Goal: Find specific page/section: Find specific page/section

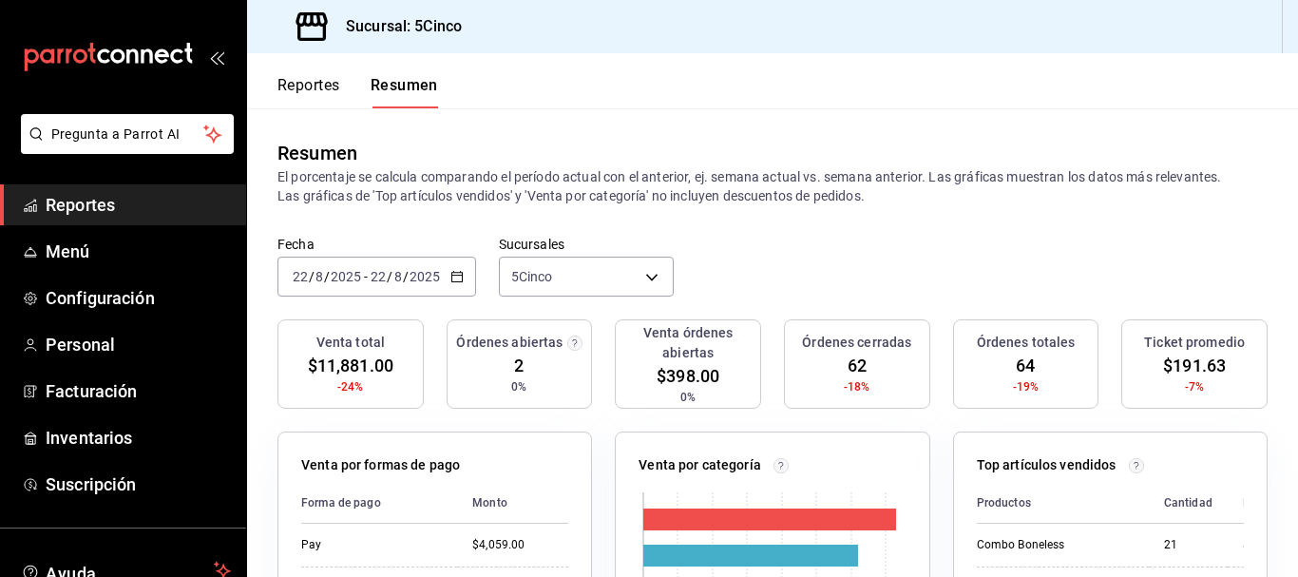
click at [288, 75] on div "Reportes Resumen" at bounding box center [342, 80] width 191 height 55
click at [305, 78] on button "Reportes" at bounding box center [308, 92] width 63 height 32
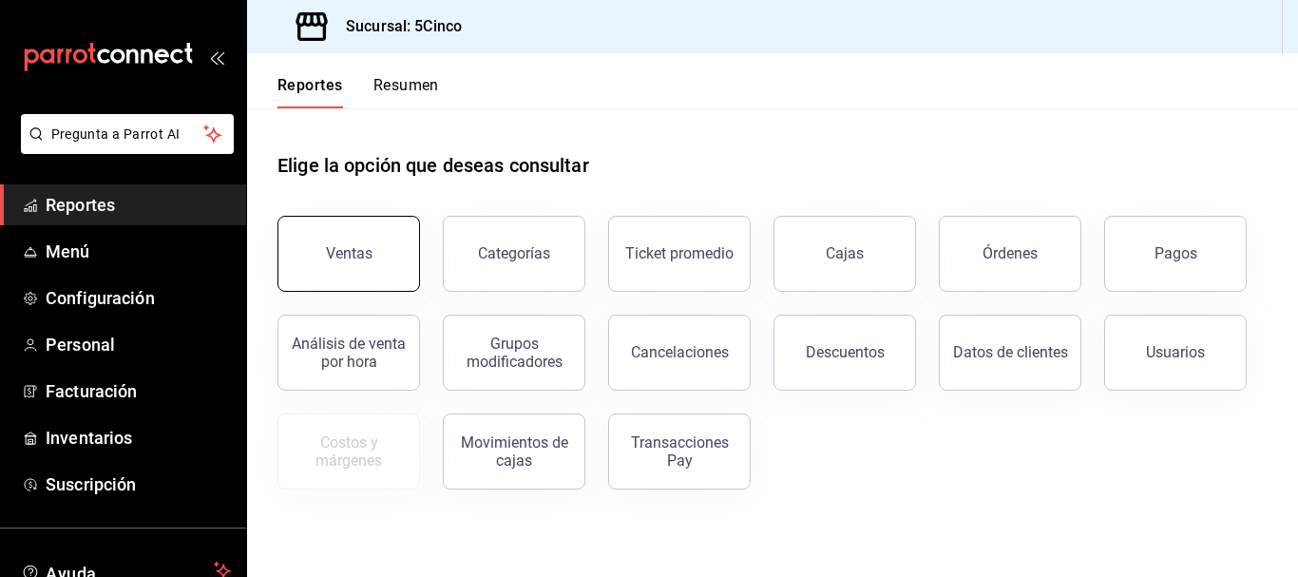
click at [347, 275] on button "Ventas" at bounding box center [348, 254] width 143 height 76
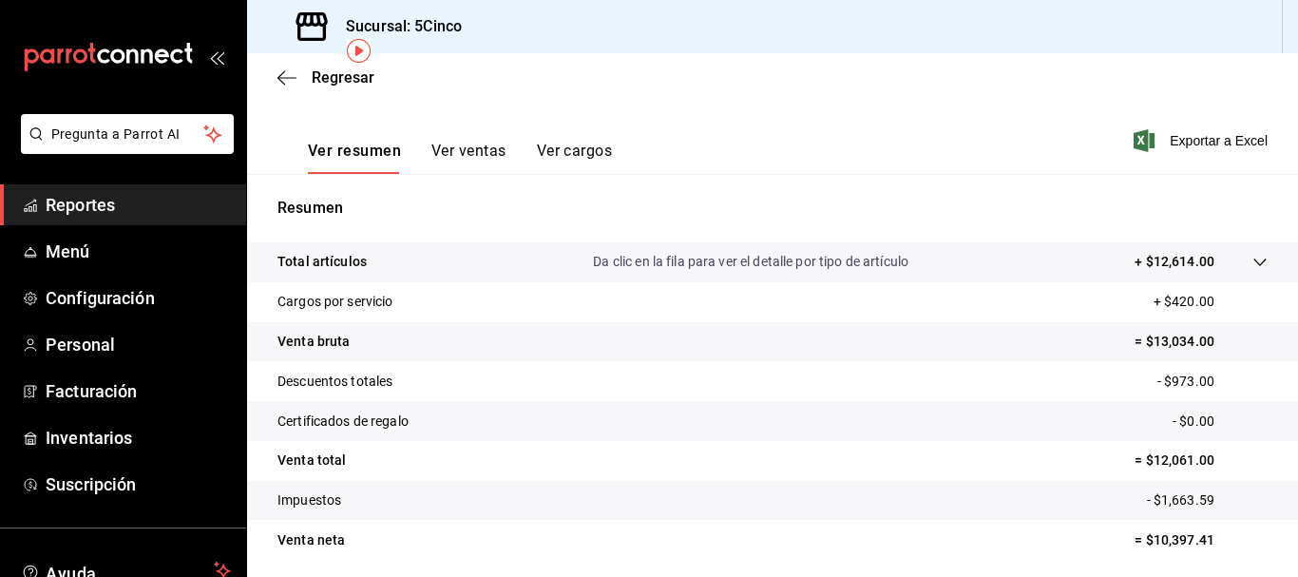
scroll to position [285, 0]
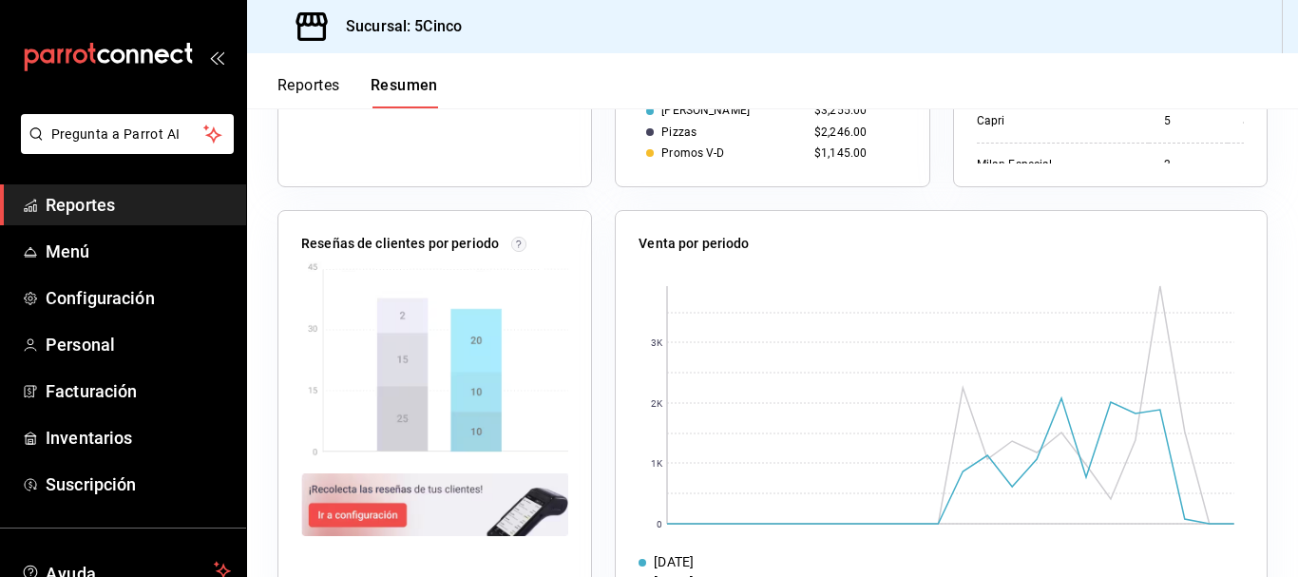
scroll to position [706, 0]
